Goal: Task Accomplishment & Management: Complete application form

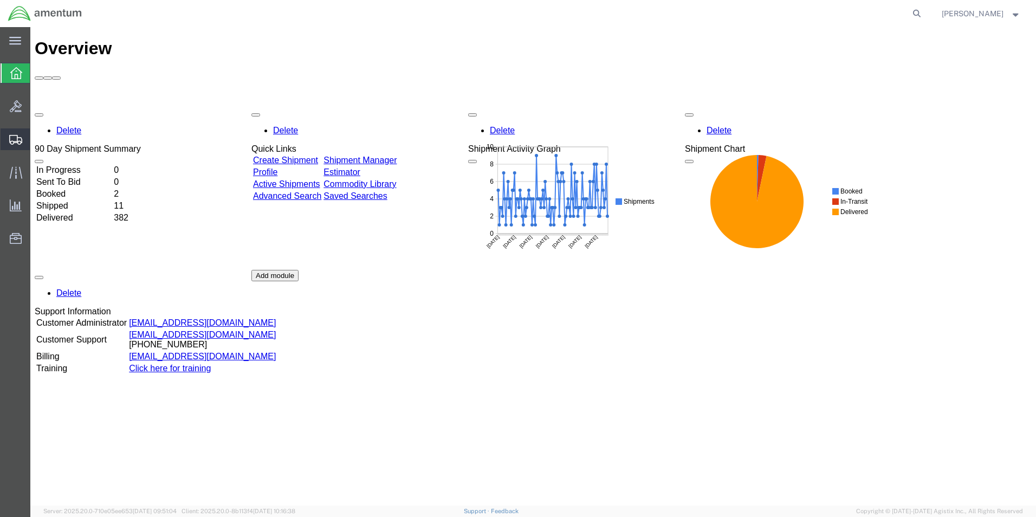
click at [0, 0] on span "Create Shipment" at bounding box center [0, 0] width 0 height 0
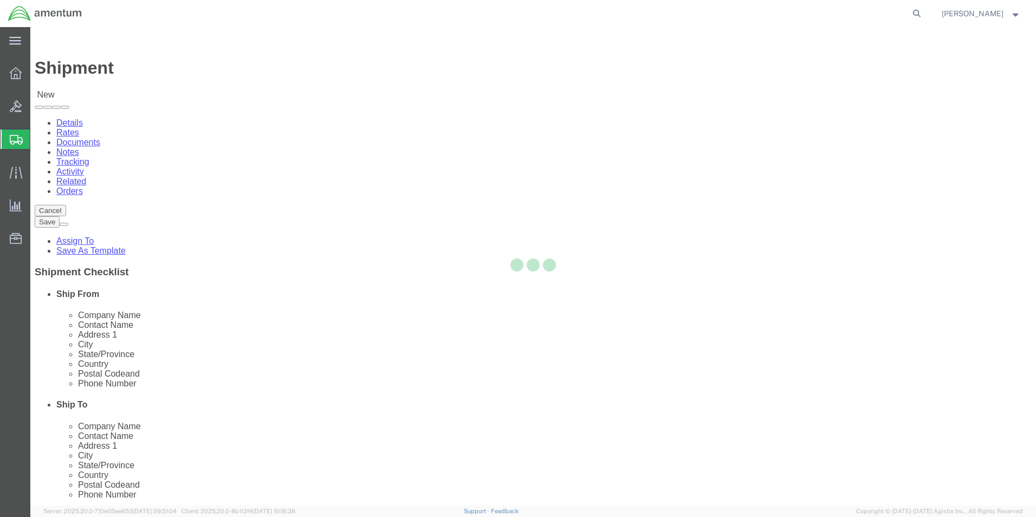
select select
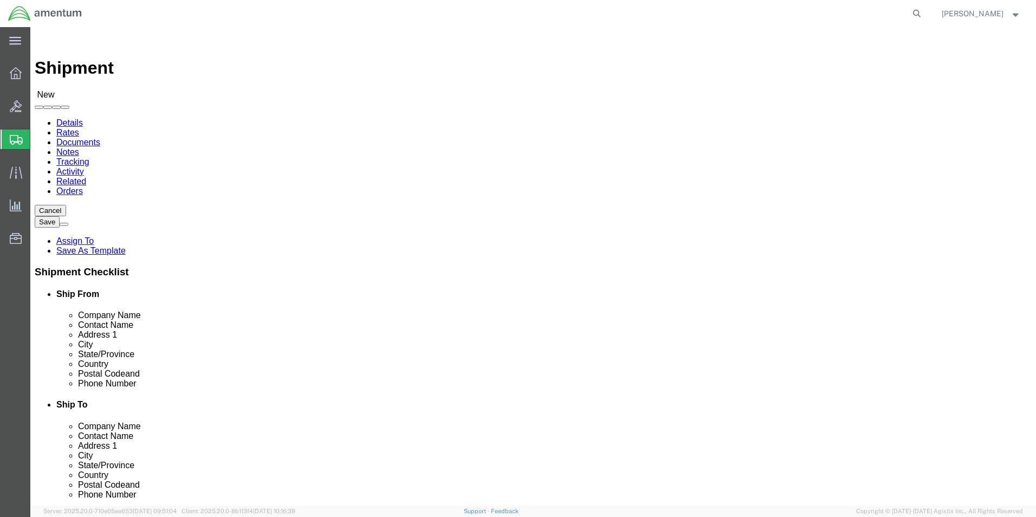
click input "text"
type input "SU"
click p "- AMENTUM - ([PERSON_NAME]) [STREET_ADDRESS][PERSON_NAME]"
select select "FL"
type input "[PERSON_NAME]"
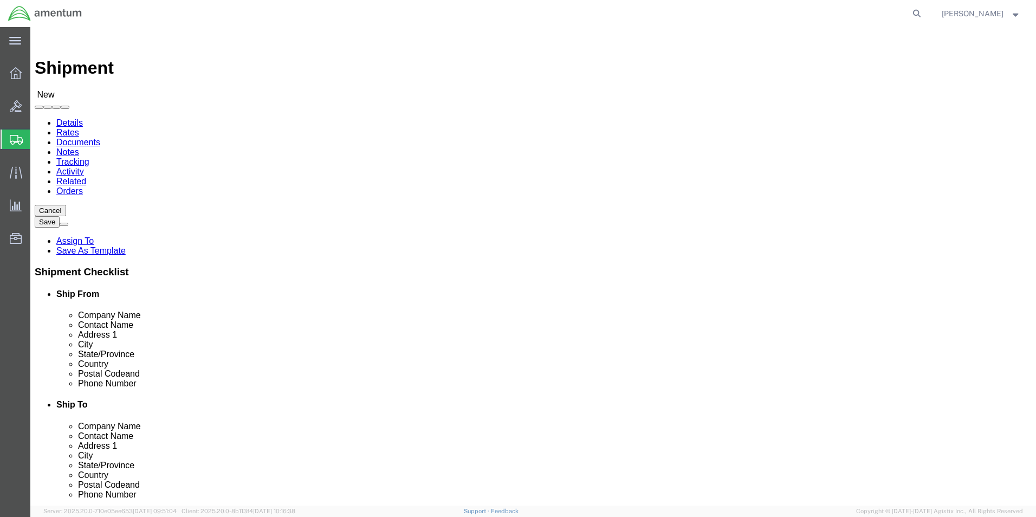
click input "text"
type input "[PERSON_NAME]"
click p "- AMENTUM - ([PERSON_NAME]) HANGAR 3 BLDG 9500 MCAS MIRAMAR, [GEOGRAPHIC_DATA],…"
select select "CA"
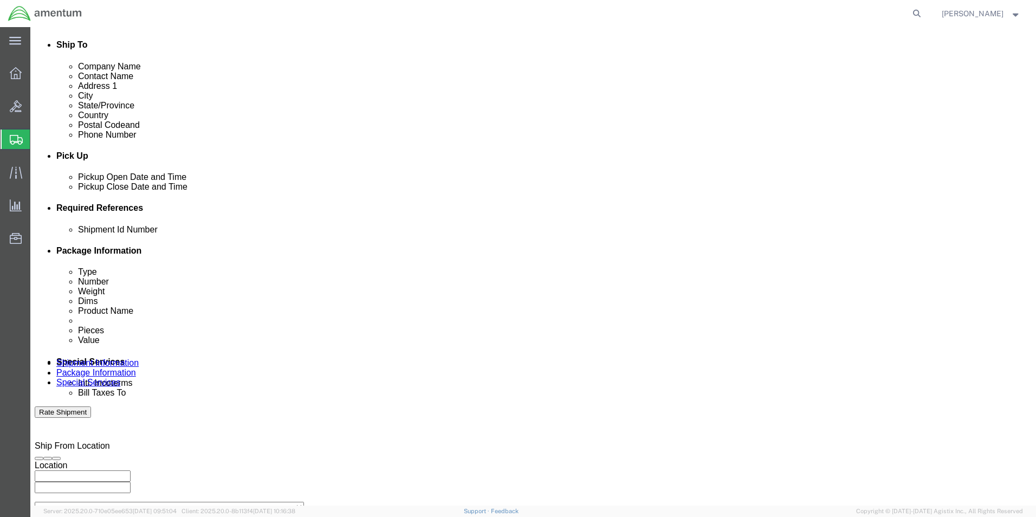
scroll to position [379, 0]
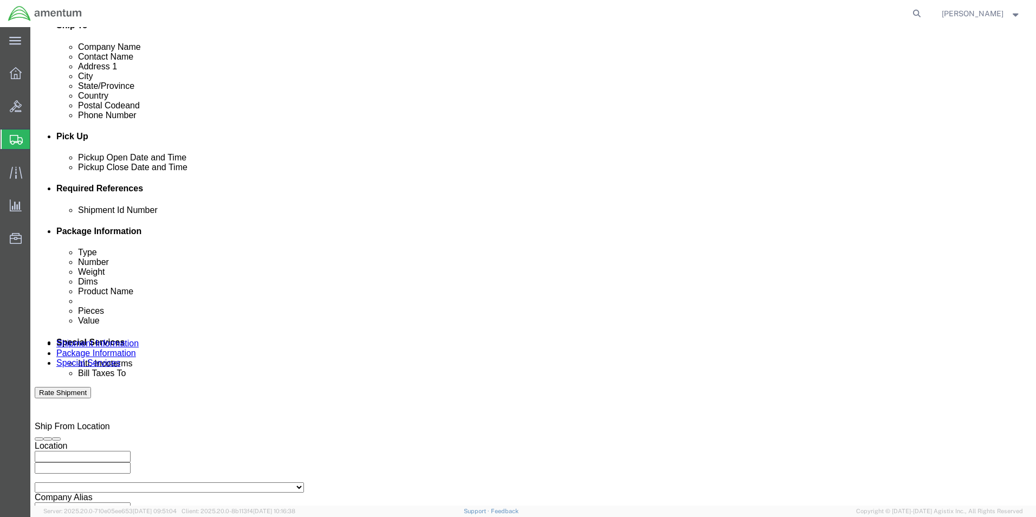
type input "[PERSON_NAME]"
click div
click input "4:00 PM"
click input "7:00 PM"
type input "7:00 AM"
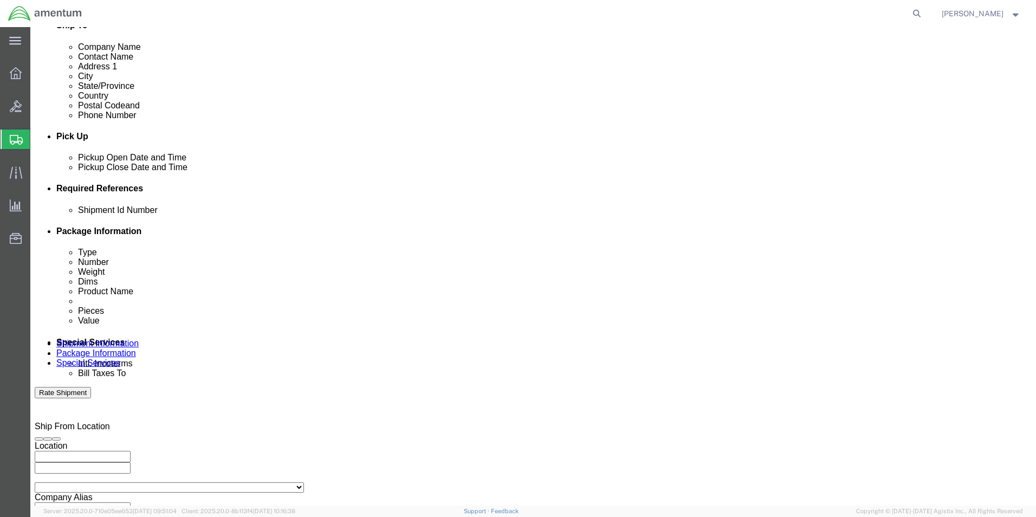
click button "Apply"
click div
click input "3:00 AM"
type input "3:00 PM"
click button "Apply"
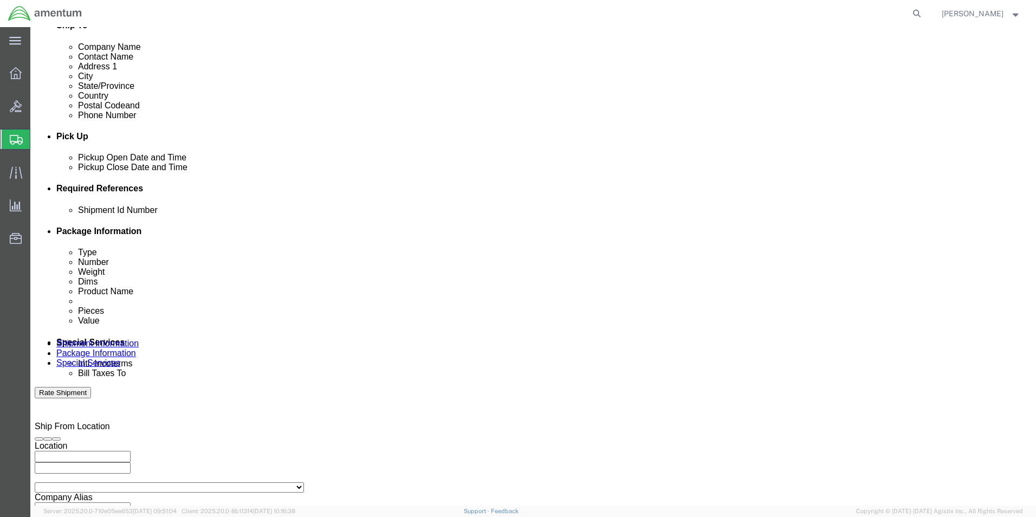
click button "Add reference"
click input "text"
type input "6000"
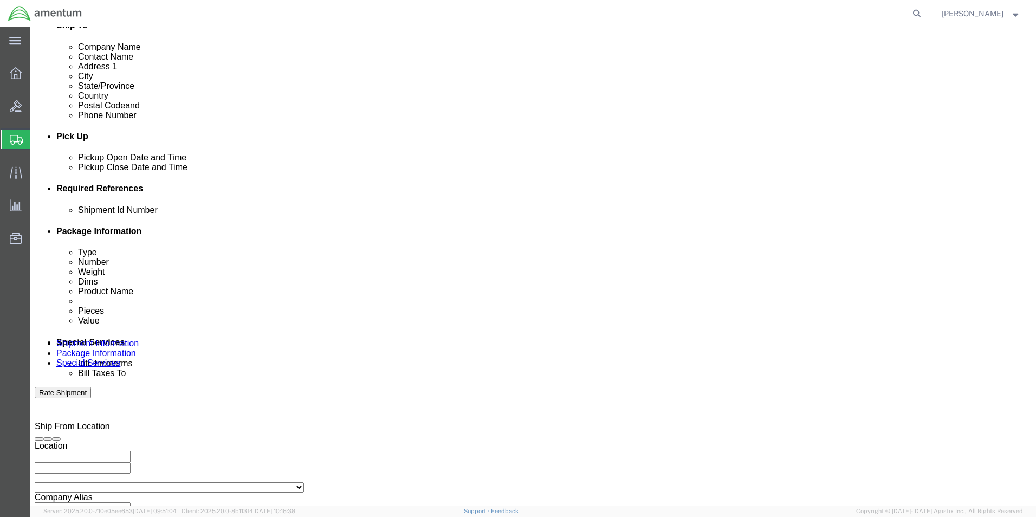
click select "Select Account Type Activity ID Airline Appointment Number ASN Batch Request # …"
select select "DEPT"
click select "Select Account Type Activity ID Airline Appointment Number ASN Batch Request # …"
click input "text"
type input "T44"
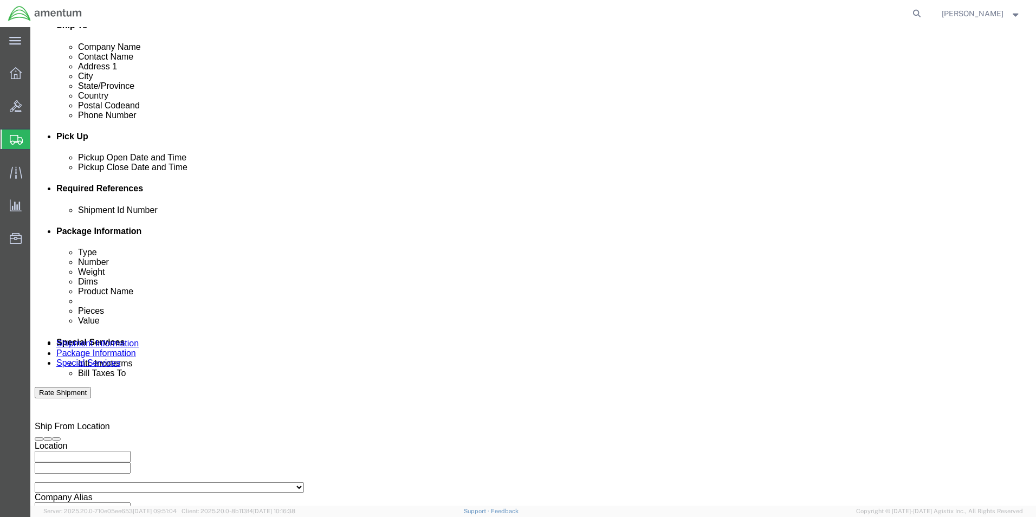
click select "Select Account Type Activity ID Airline Appointment Number ASN Batch Request # …"
select select "PROJNUM"
click select "Select Account Type Activity ID Airline Appointment Number ASN Batch Request # …"
click input "text"
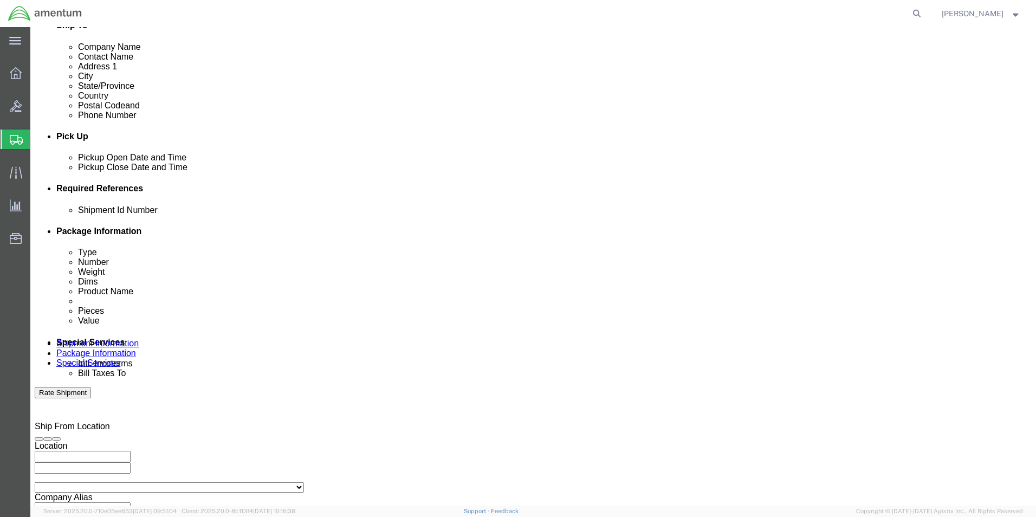
type input "6097.5.034.03.C.FT.0.23M.E00"
click select "Select Account Type Activity ID Airline Appointment Number ASN Batch Request # …"
select select "PCKSLIP"
click select "Select Account Type Activity ID Airline Appointment Number ASN Batch Request # …"
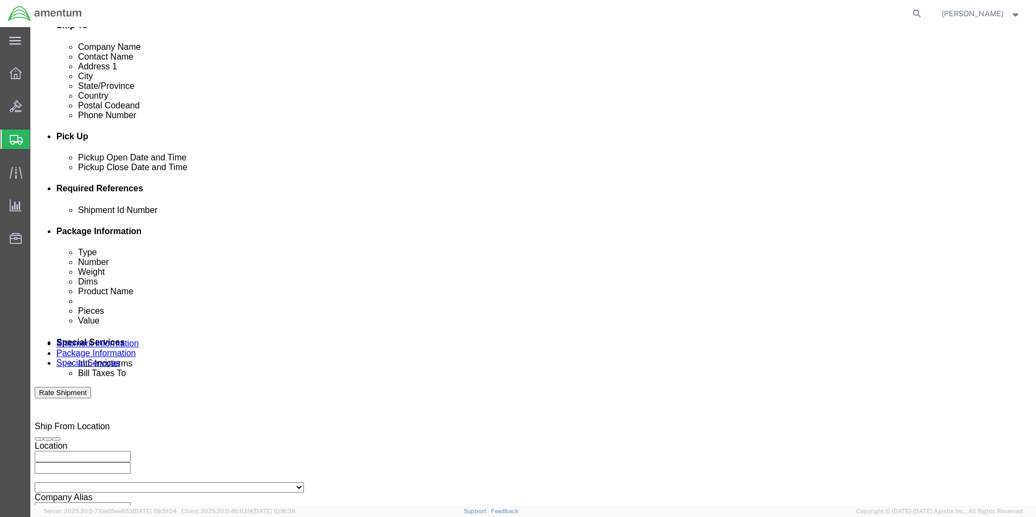
click input "text"
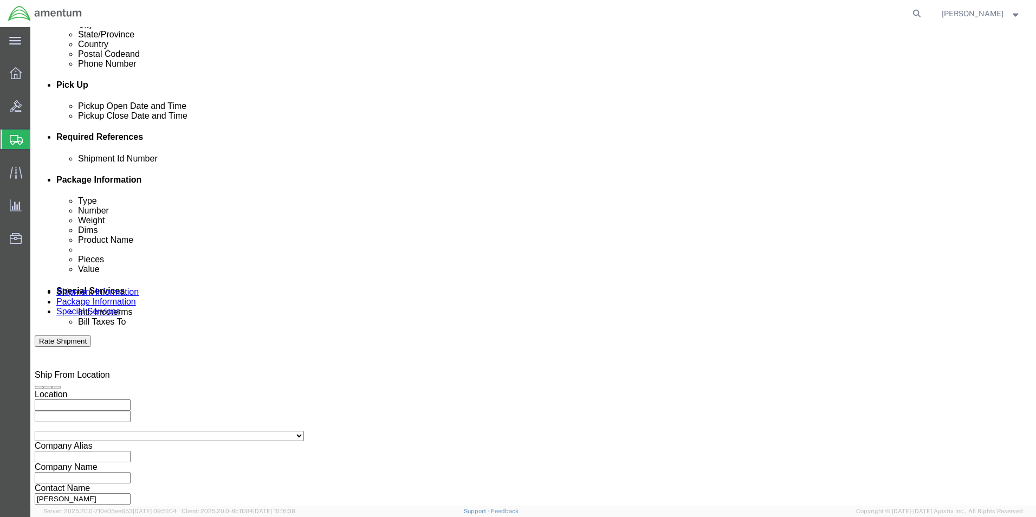
scroll to position [473, 0]
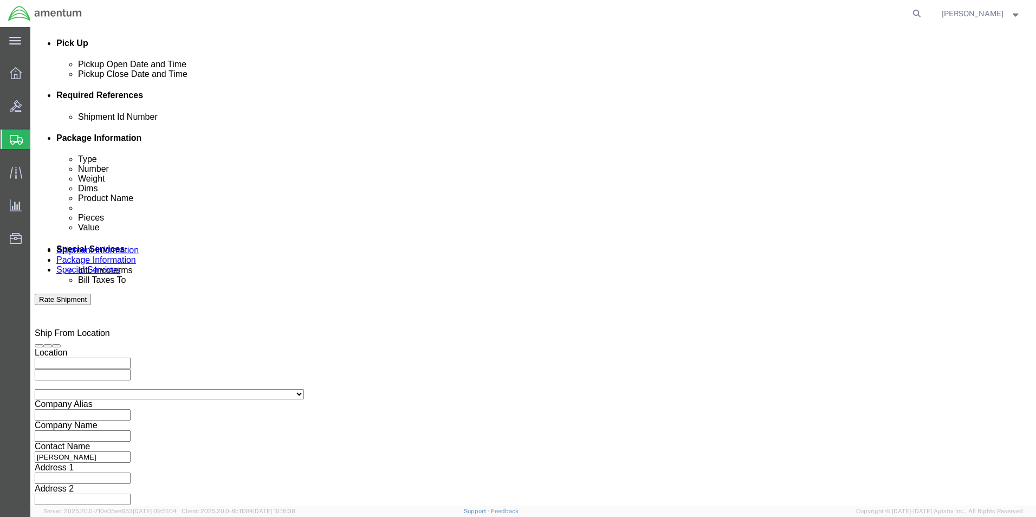
type input "157355"
click button "Continue"
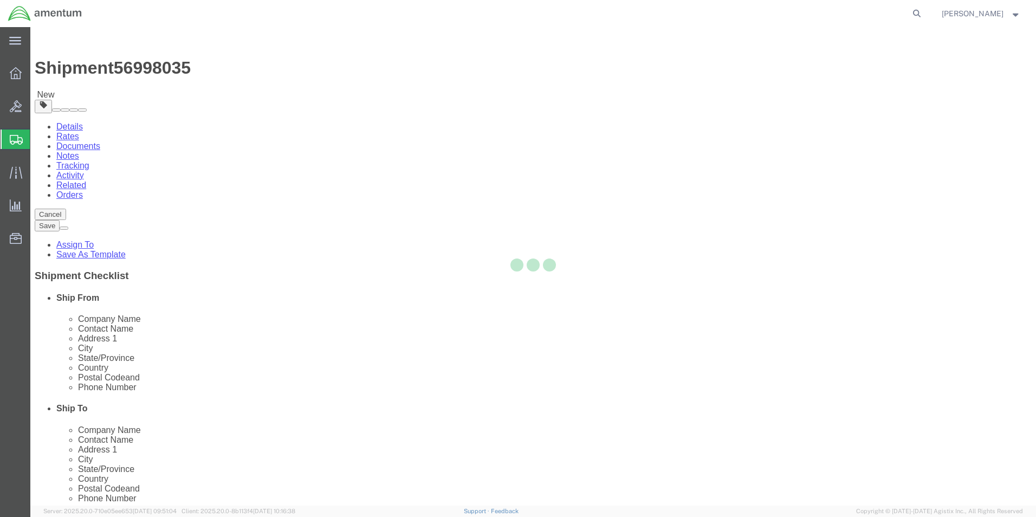
select select "CBOX"
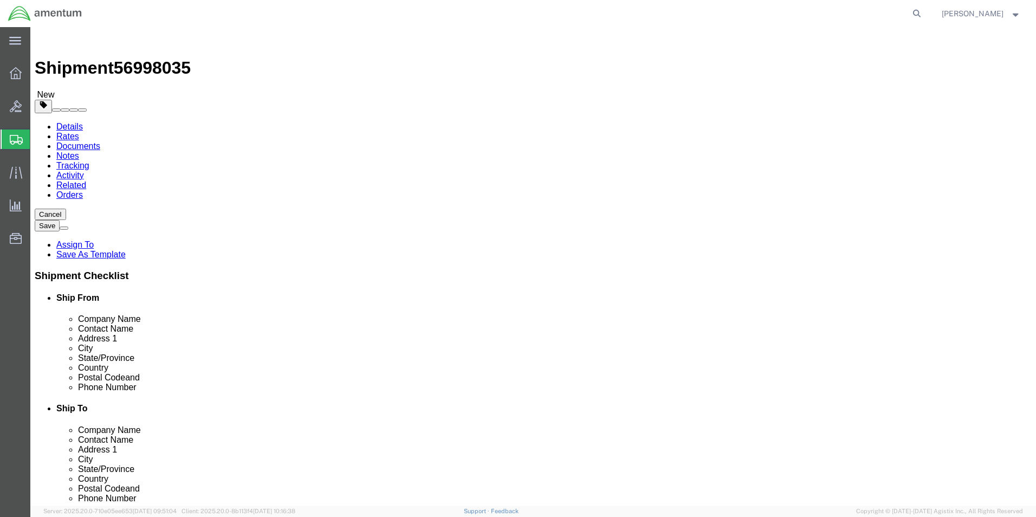
click input "text"
type input "11"
type input "7"
click input "0.00"
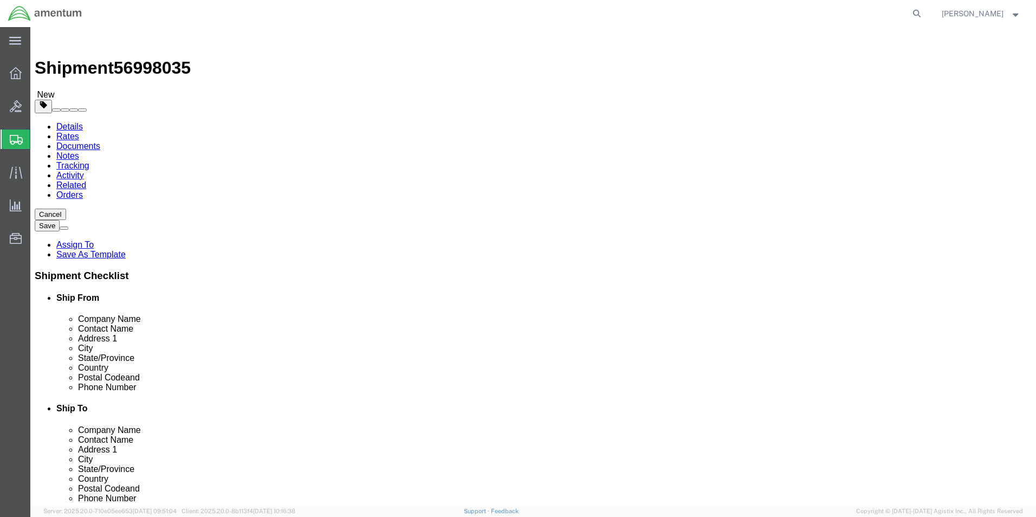
type input "1.00"
click div "Package Type Select BCK Boxes Bale(s) Basket(s) Bolt(s) Bottle(s) Buckets Bulk …"
click link "Add Content"
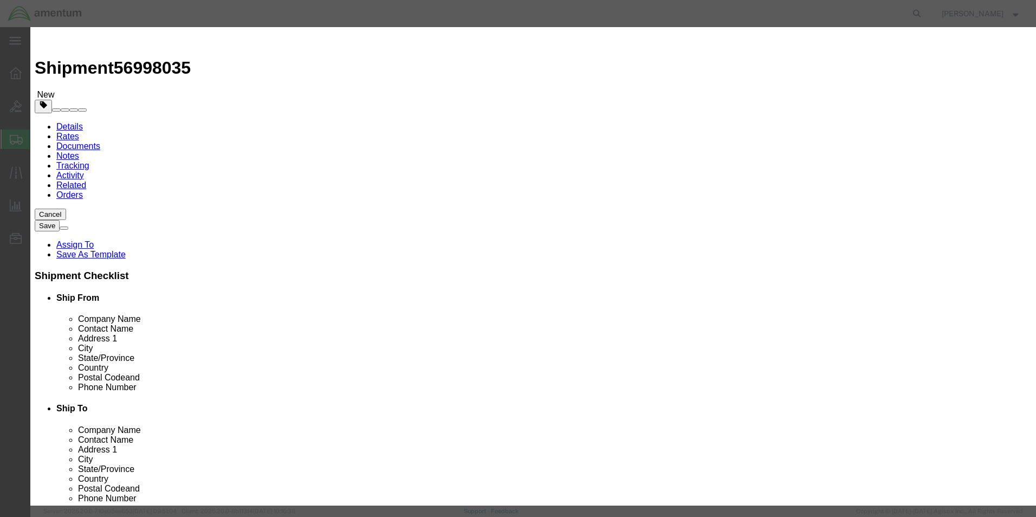
click input "text"
type input "A/C PARTS"
type input "2000"
select select "US"
click input "0"
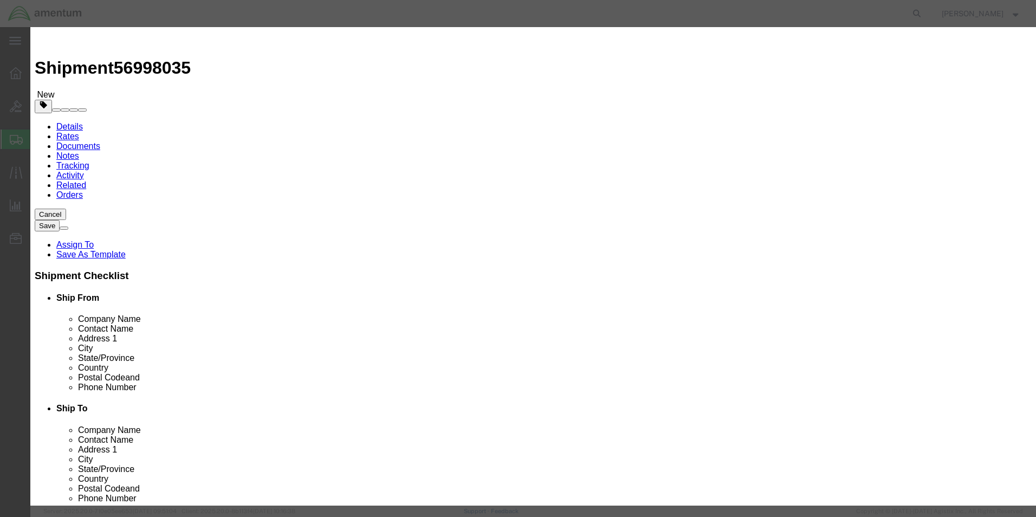
type input "105"
click input "210000"
type input "2"
type input "200"
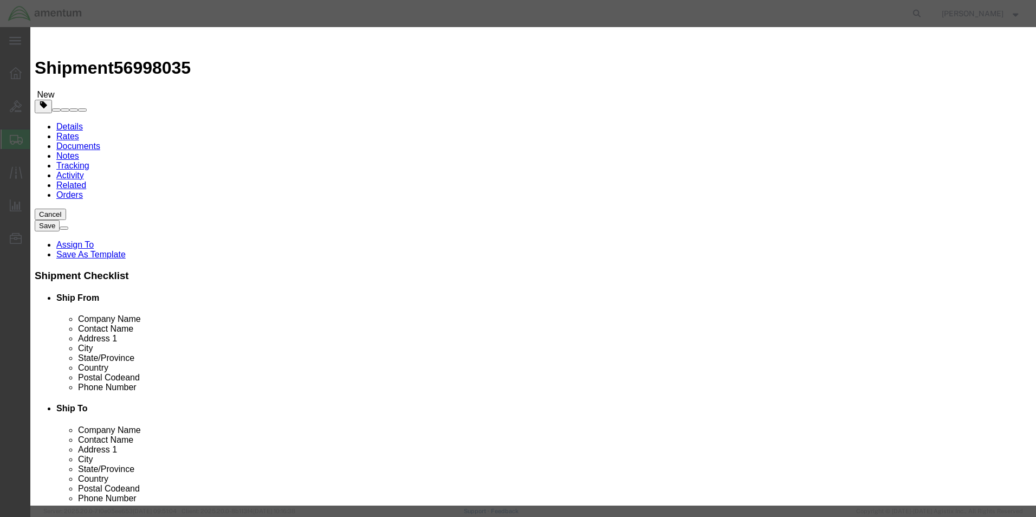
click label
click input "checkbox"
checkbox input "false"
click button "Save & Close"
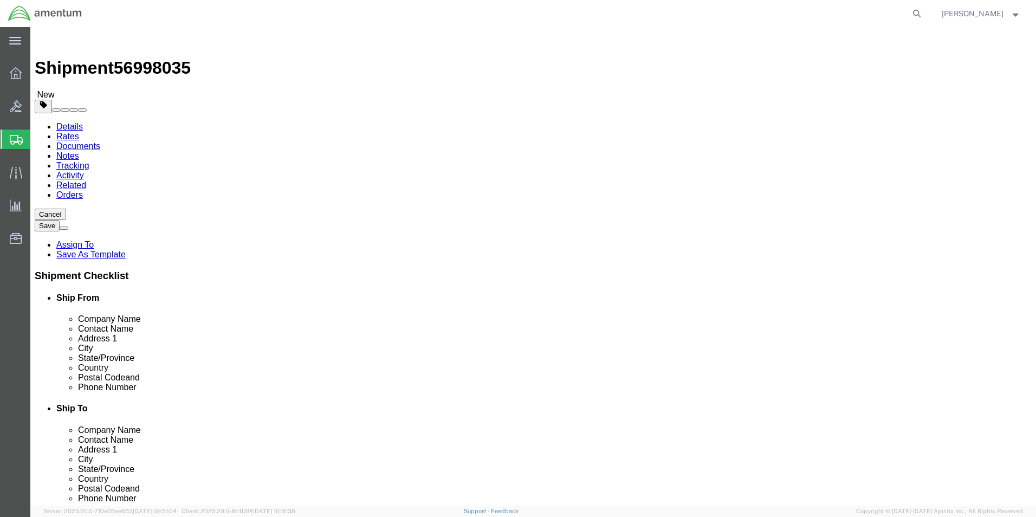
click button "Rate Shipment"
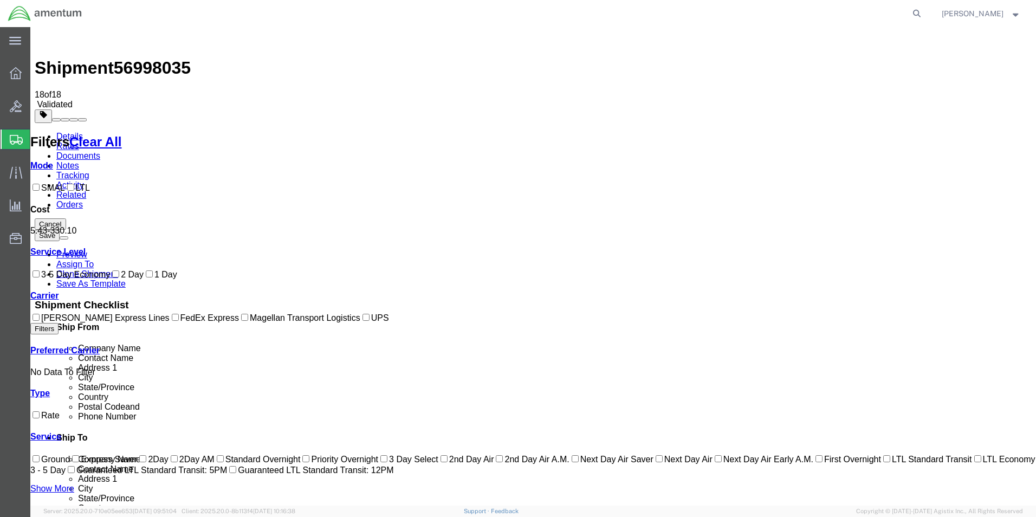
checkbox input "true"
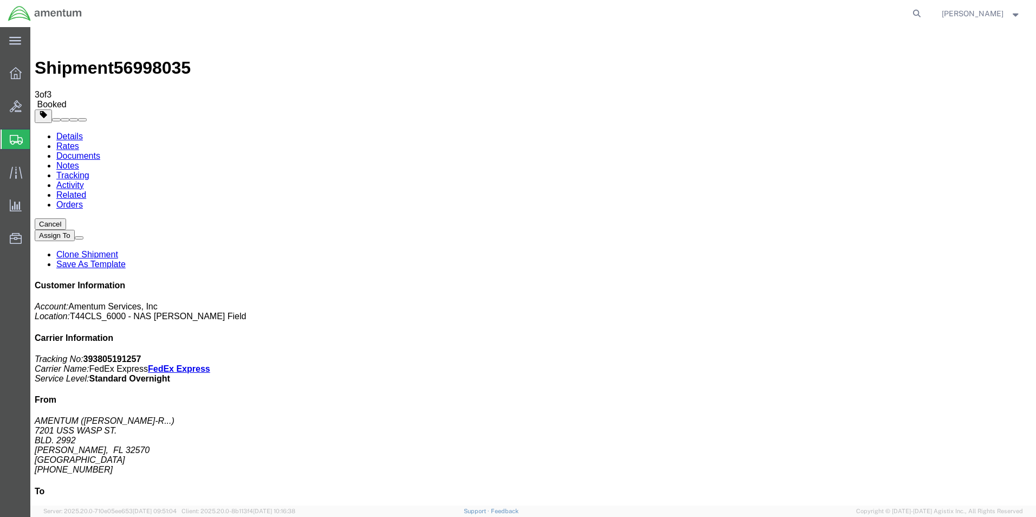
drag, startPoint x: 41, startPoint y: 172, endPoint x: 54, endPoint y: 172, distance: 13.0
checkbox input "true"
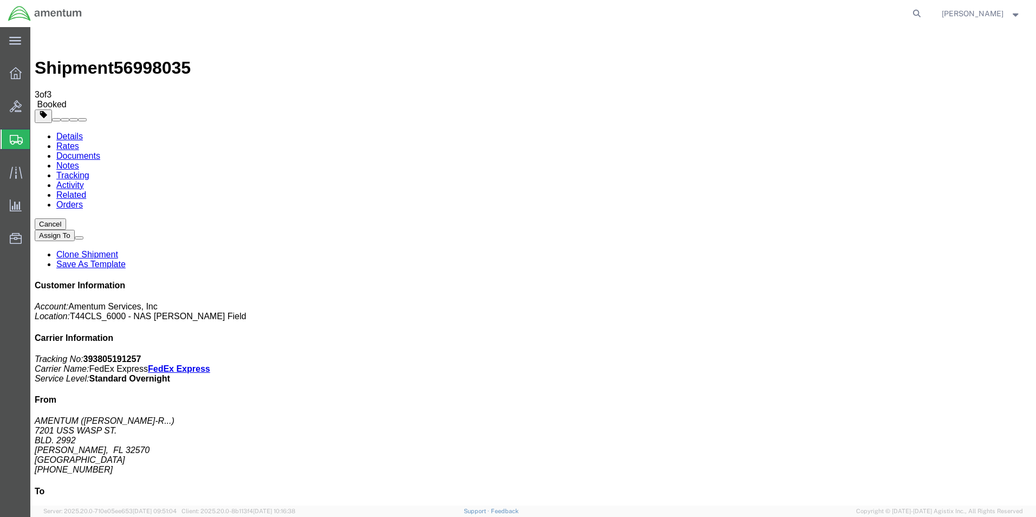
click at [66, 218] on button "Cancel" at bounding box center [50, 223] width 31 height 11
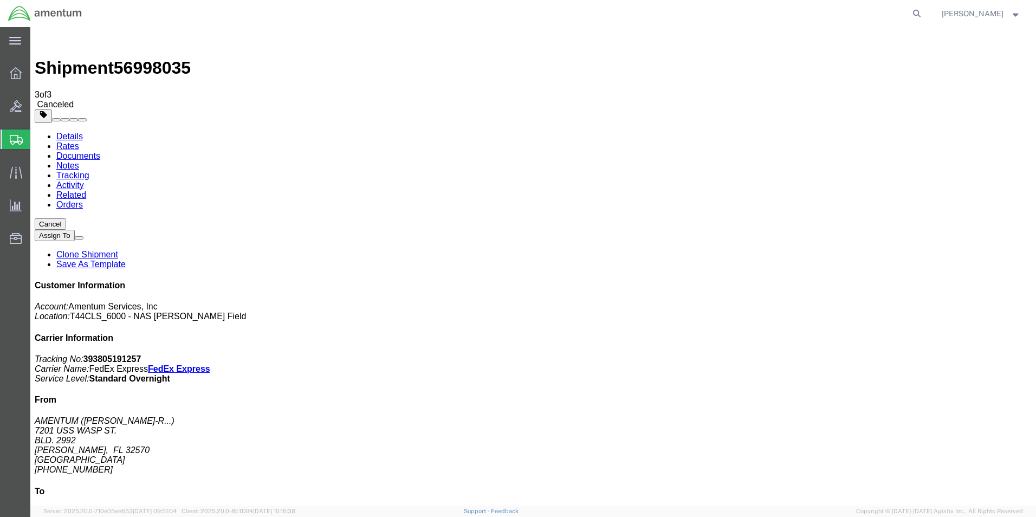
click at [13, 134] on svg-icon at bounding box center [16, 139] width 13 height 11
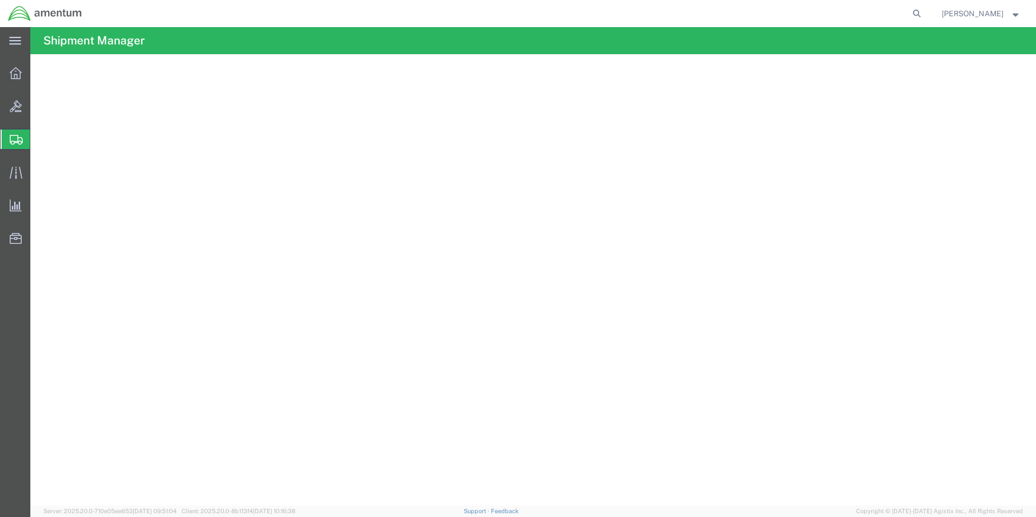
click at [0, 0] on span "Create Shipment" at bounding box center [0, 0] width 0 height 0
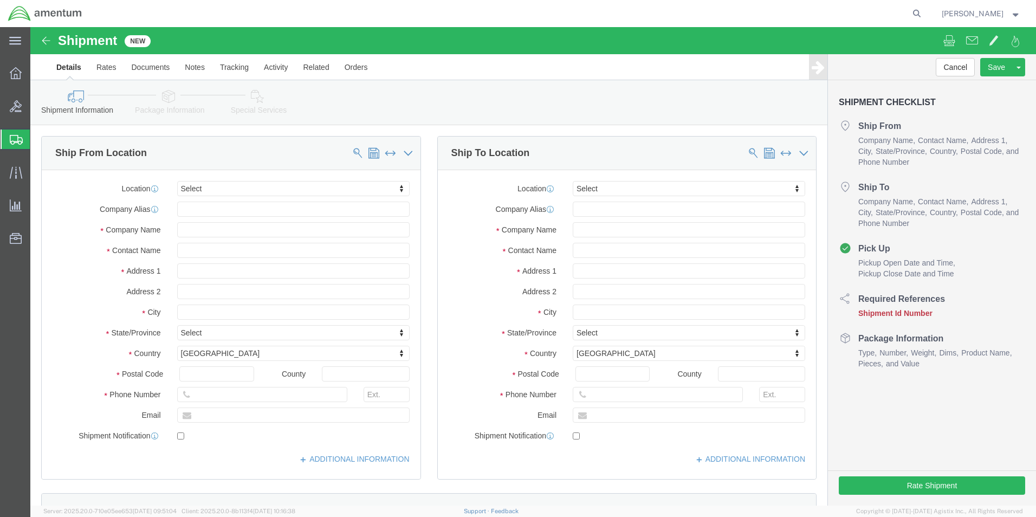
select select
click input "text"
type input "SU"
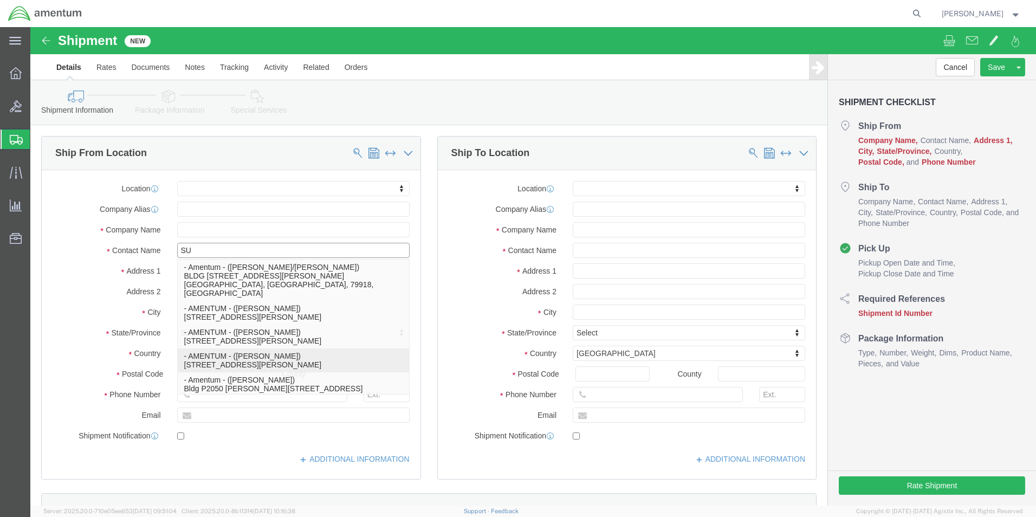
click p "- AMENTUM - ([PERSON_NAME]) [STREET_ADDRESS][PERSON_NAME]"
select select "FL"
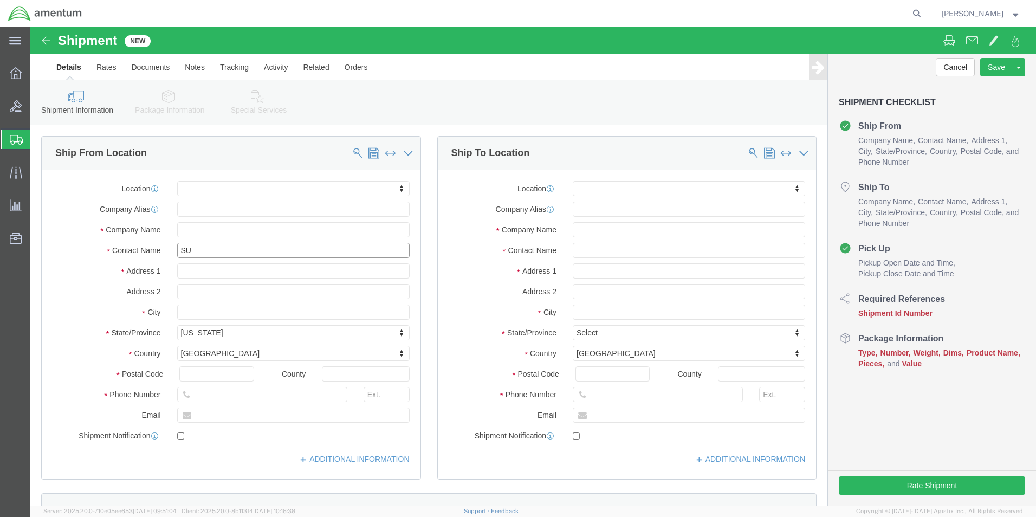
type input "[PERSON_NAME]"
click input "text"
type input "[PERSON_NAME]"
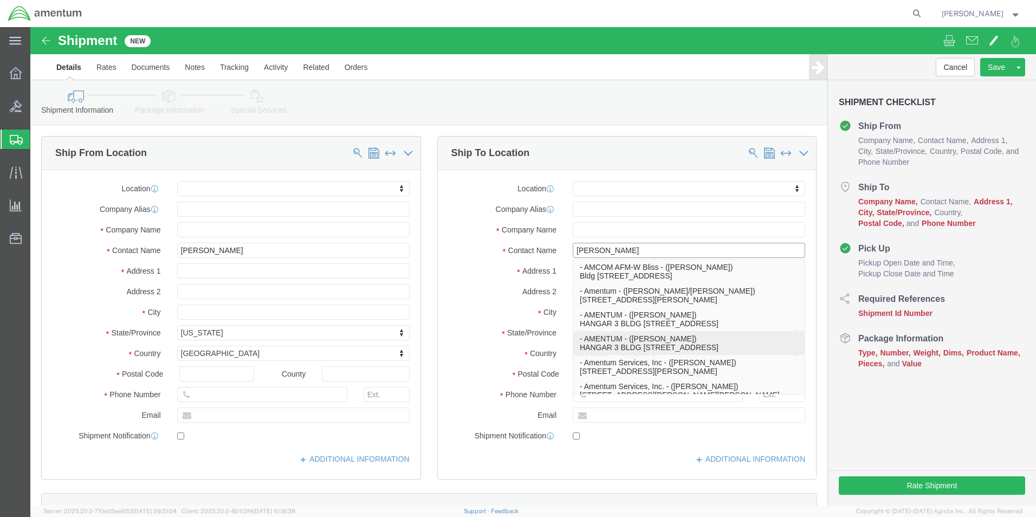
click p "- AMENTUM - ([PERSON_NAME]) HANGAR 3 BLDG 9500 MCAS MIRAMAR, [GEOGRAPHIC_DATA],…"
select select "CA"
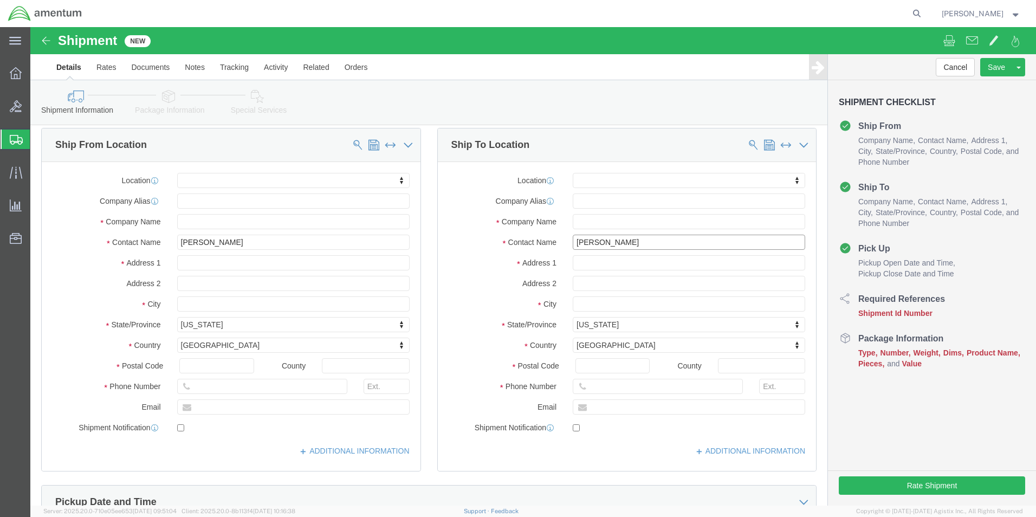
scroll to position [163, 0]
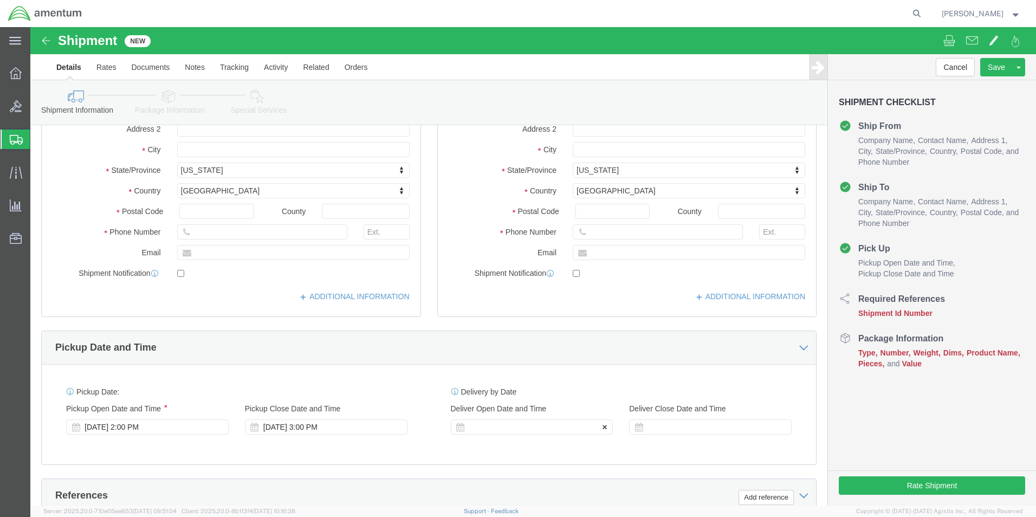
type input "[PERSON_NAME]"
click div
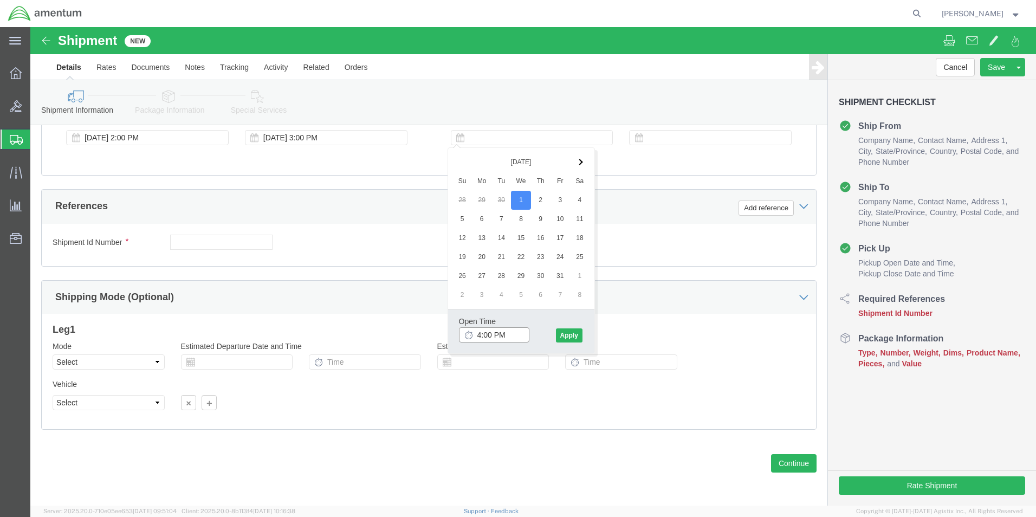
click input "4:00 PM"
click input "7:00 PM"
type input "7:00 AM"
click button "Apply"
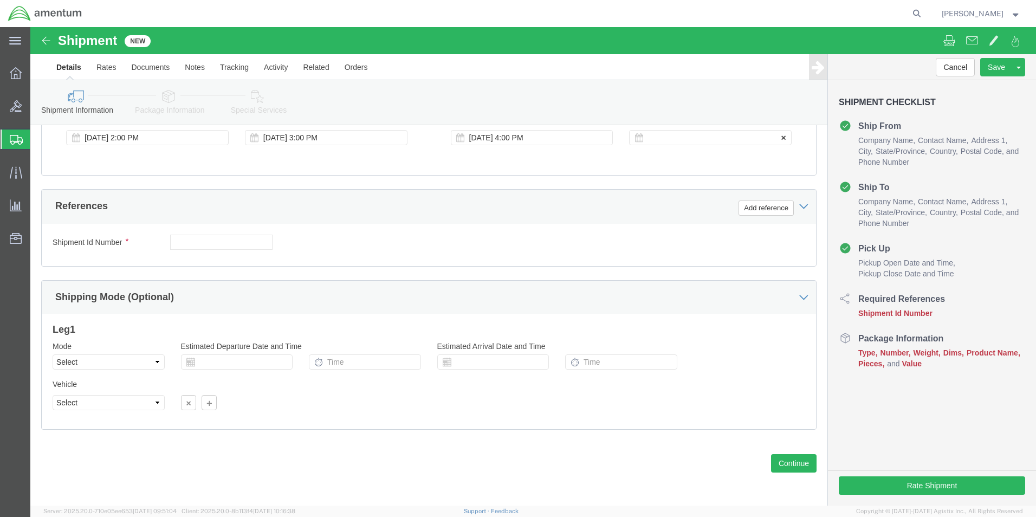
click div
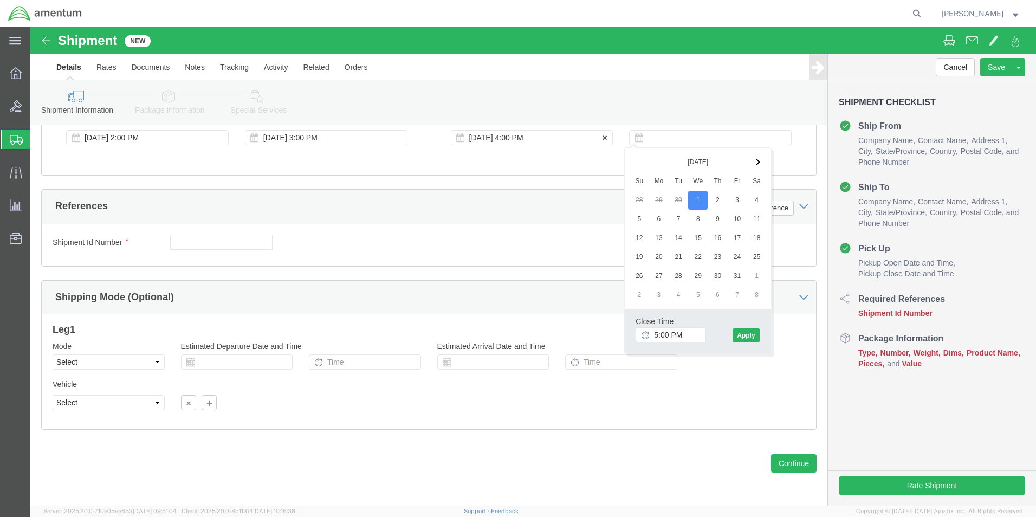
click div "[DATE] 4:00 PM"
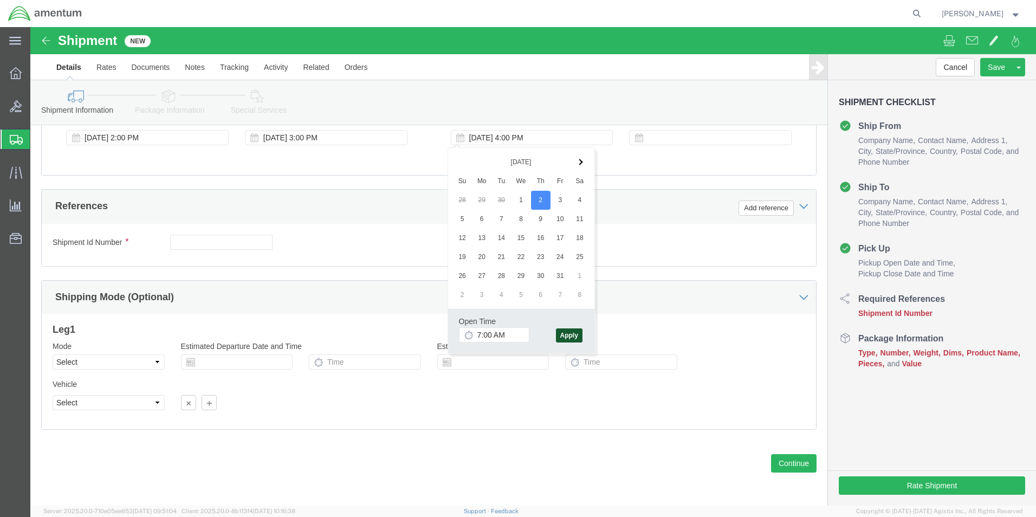
click button "Apply"
click div
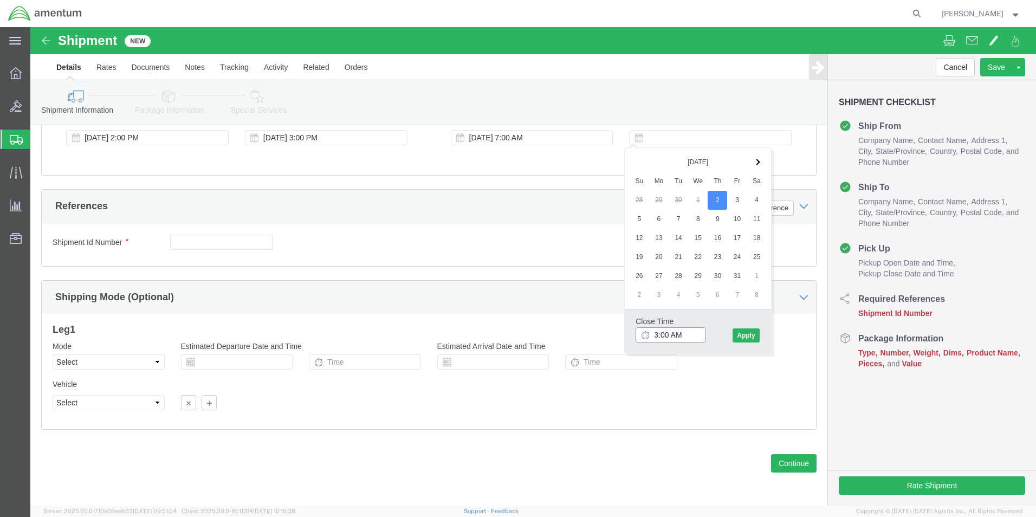
click input "3:00 AM"
type input "3:00 PM"
click button "Apply"
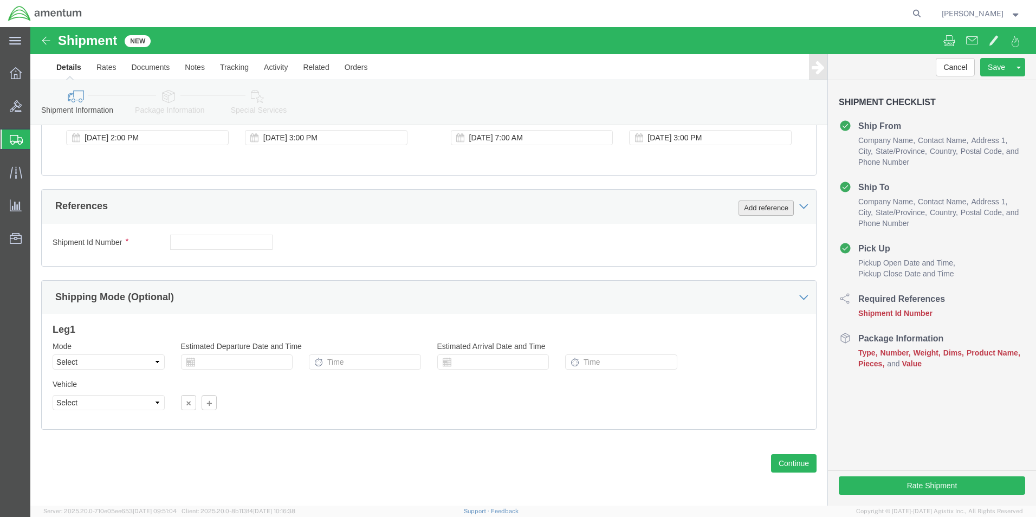
click button "Add reference"
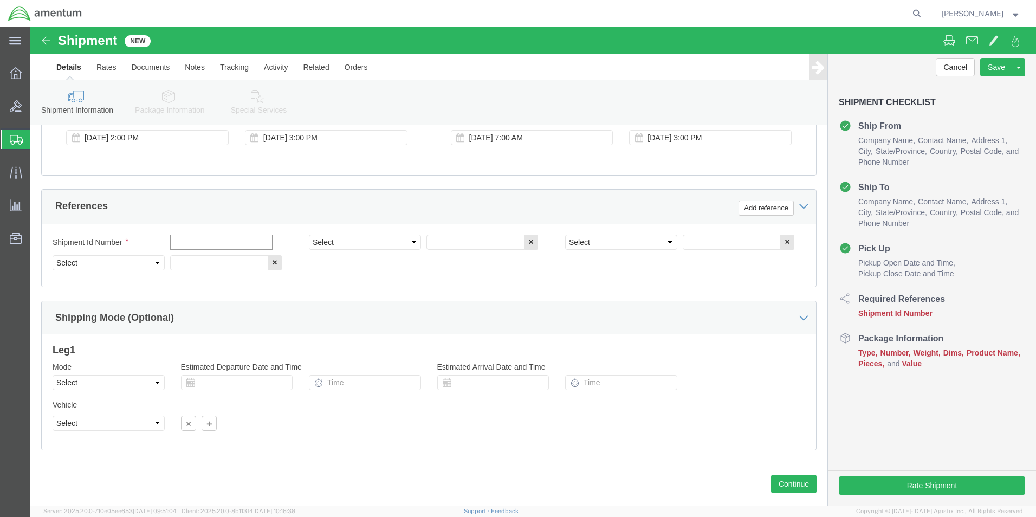
click input "text"
type input "6000"
click select "Select Account Type Activity ID Airline Appointment Number ASN Batch Request # …"
select select "DEPT"
click select "Select Account Type Activity ID Airline Appointment Number ASN Batch Request # …"
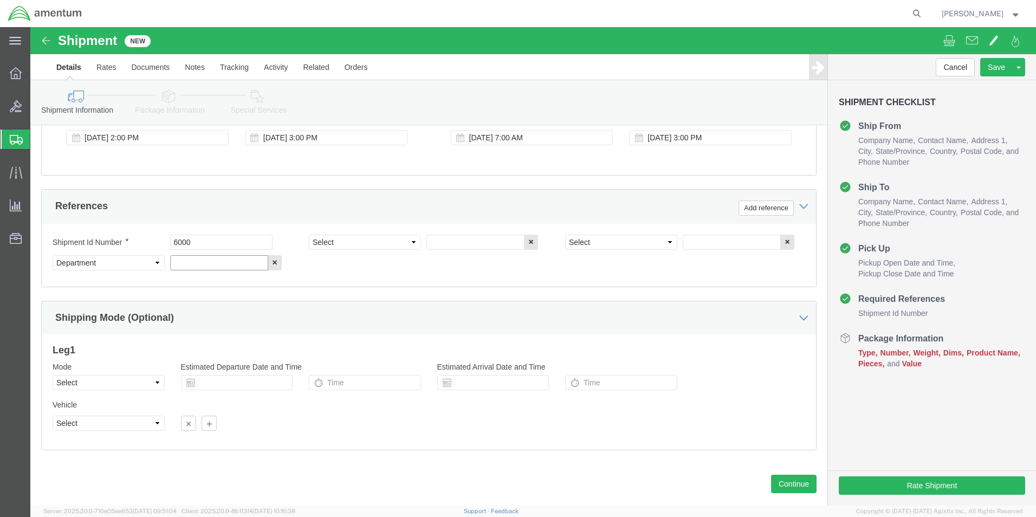
click input "text"
type input "T44"
click select "Select Account Type Activity ID Airline Appointment Number ASN Batch Request # …"
select select "PROJNUM"
click select "Select Account Type Activity ID Airline Appointment Number ASN Batch Request # …"
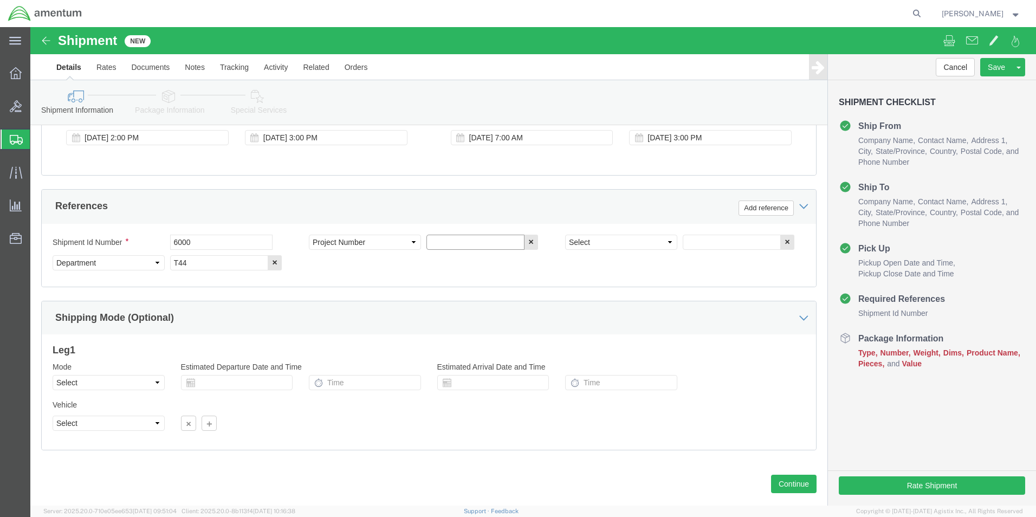
click input "text"
type input "6097.5.034.03.C.FT.0.23M.E00"
click select "Select Account Type Activity ID Airline Appointment Number ASN Batch Request # …"
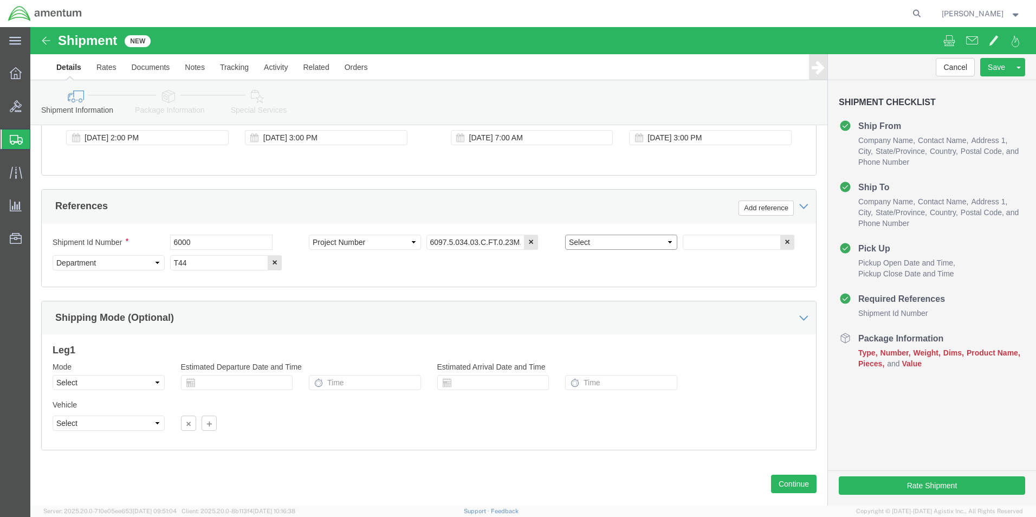
select select "PCKSLIP"
click select "Select Account Type Activity ID Airline Appointment Number ASN Batch Request # …"
click input "text"
type input "157355"
click button "Continue"
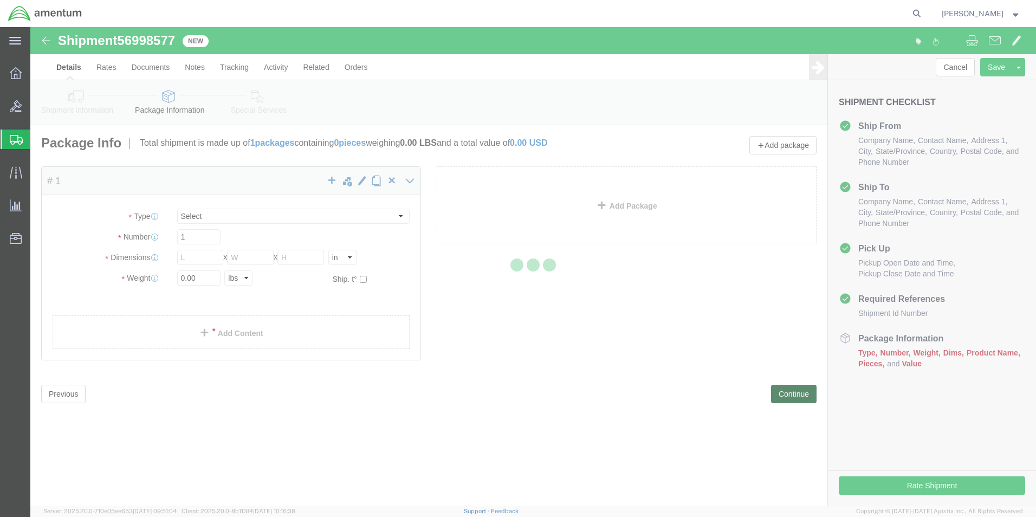
select select "CBOX"
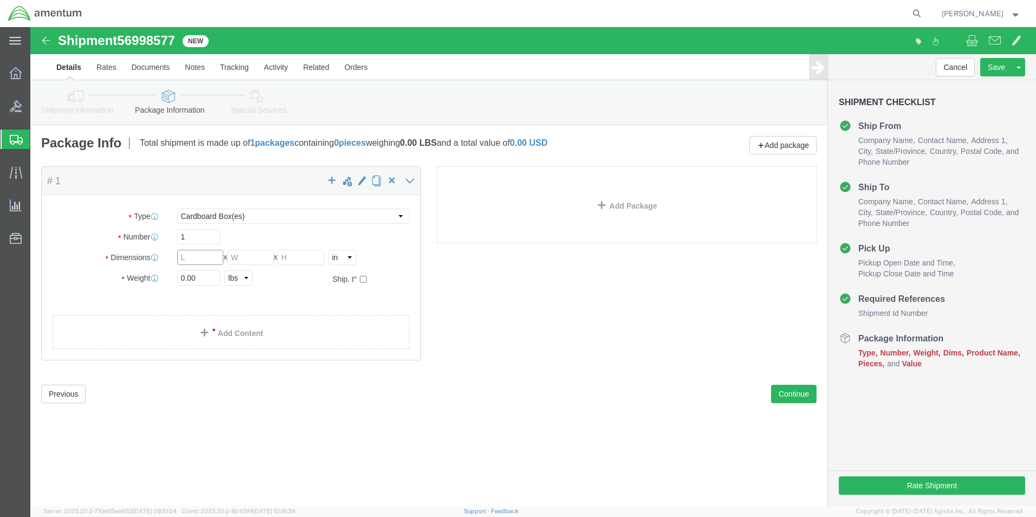
click input "text"
type input "11"
type input "7"
click input "0.00"
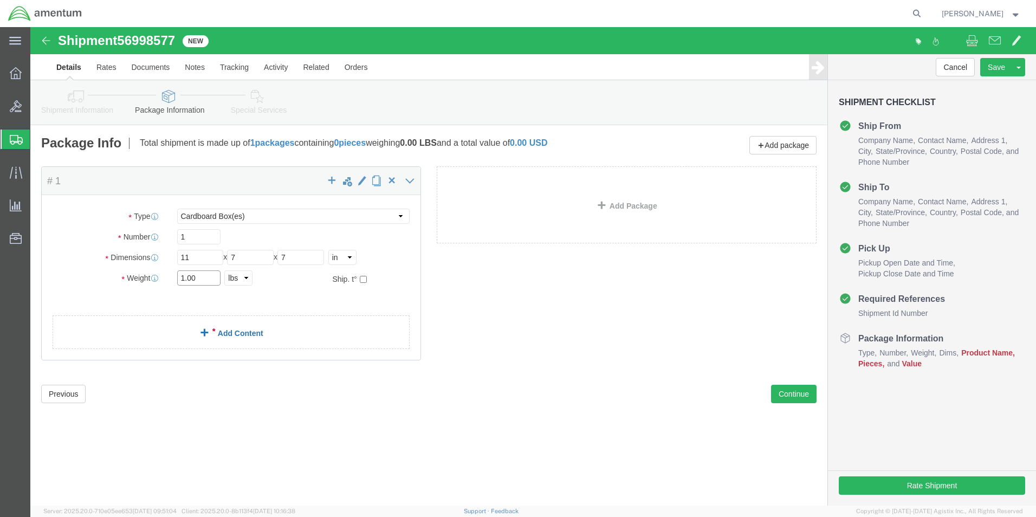
type input "1.00"
click link "Add Content"
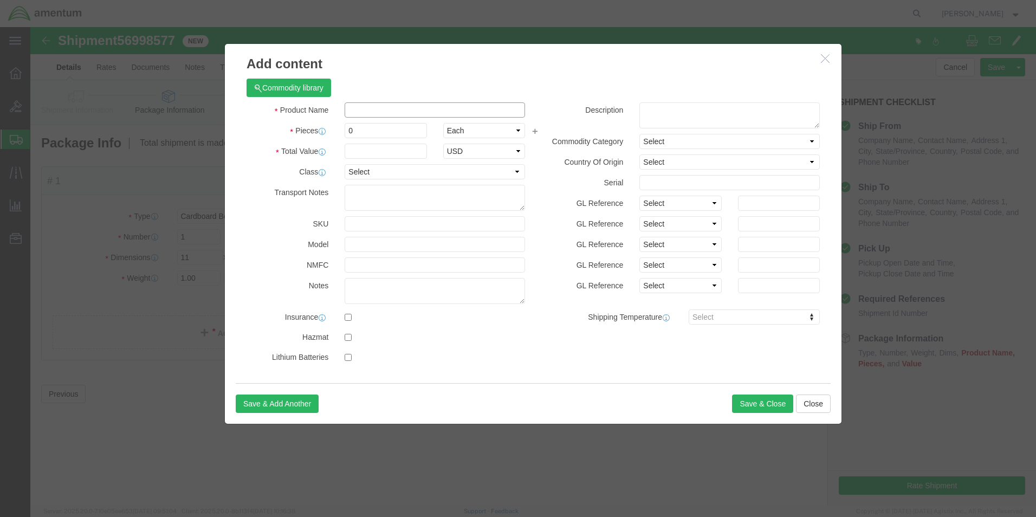
click input "text"
type input "A/C PARTS"
select select "US"
click input "0"
type input "10"
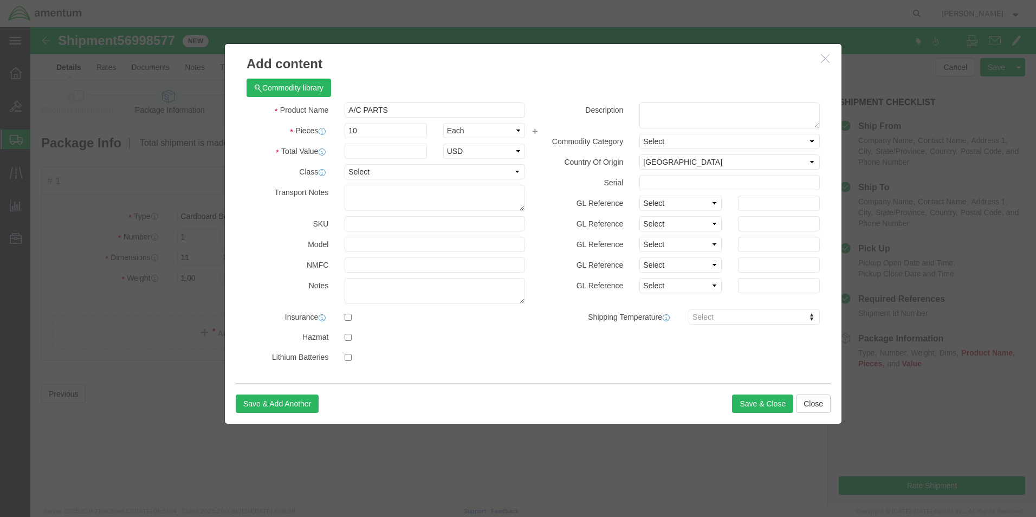
click label "GL Reference"
click input "text"
type input "100"
click label "GL Reference"
click button "Save & Close"
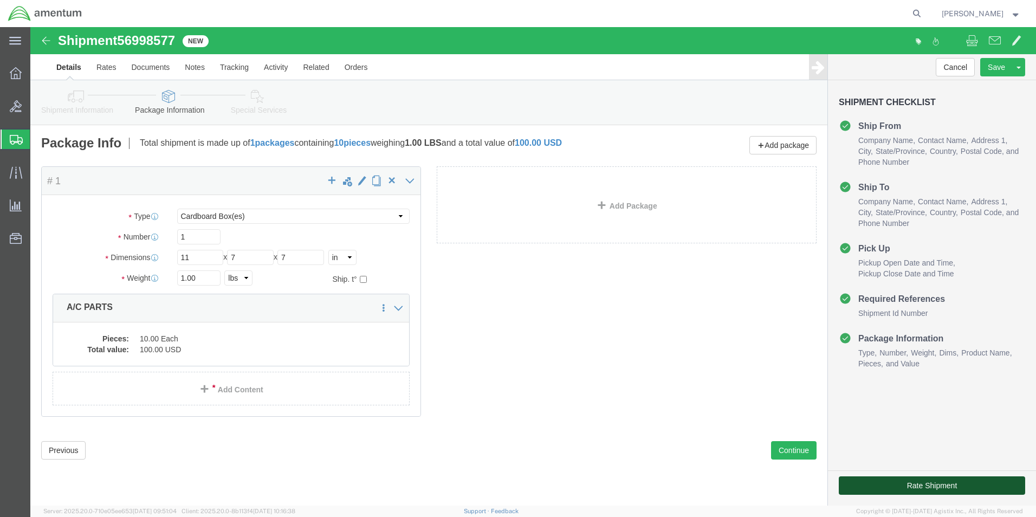
click button "Rate Shipment"
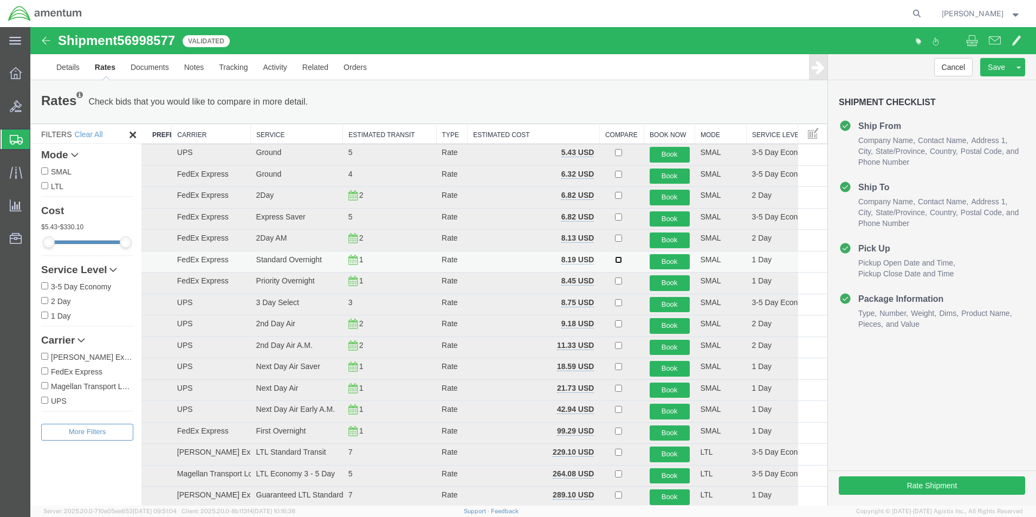
click at [615, 261] on input "checkbox" at bounding box center [618, 259] width 7 height 7
checkbox input "true"
click at [666, 260] on button "Book" at bounding box center [670, 262] width 40 height 16
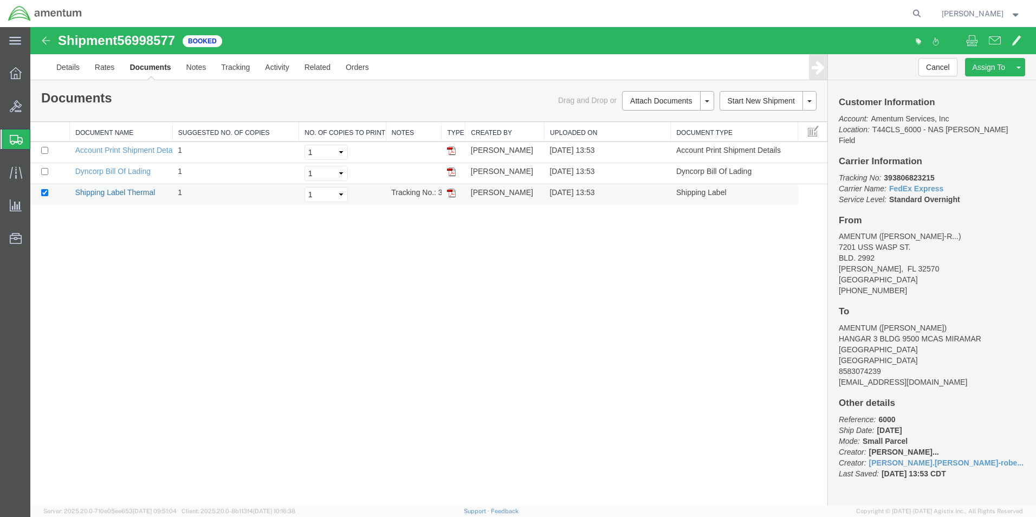
click at [117, 195] on link "Shipping Label Thermal" at bounding box center [115, 192] width 80 height 9
click at [44, 170] on input "checkbox" at bounding box center [44, 171] width 7 height 7
checkbox input "true"
click at [87, 176] on td "Dyncorp Bill Of Lading" at bounding box center [121, 173] width 103 height 21
click at [107, 169] on link "Dyncorp Bill Of Lading" at bounding box center [112, 171] width 75 height 9
